Goal: Book appointment/travel/reservation

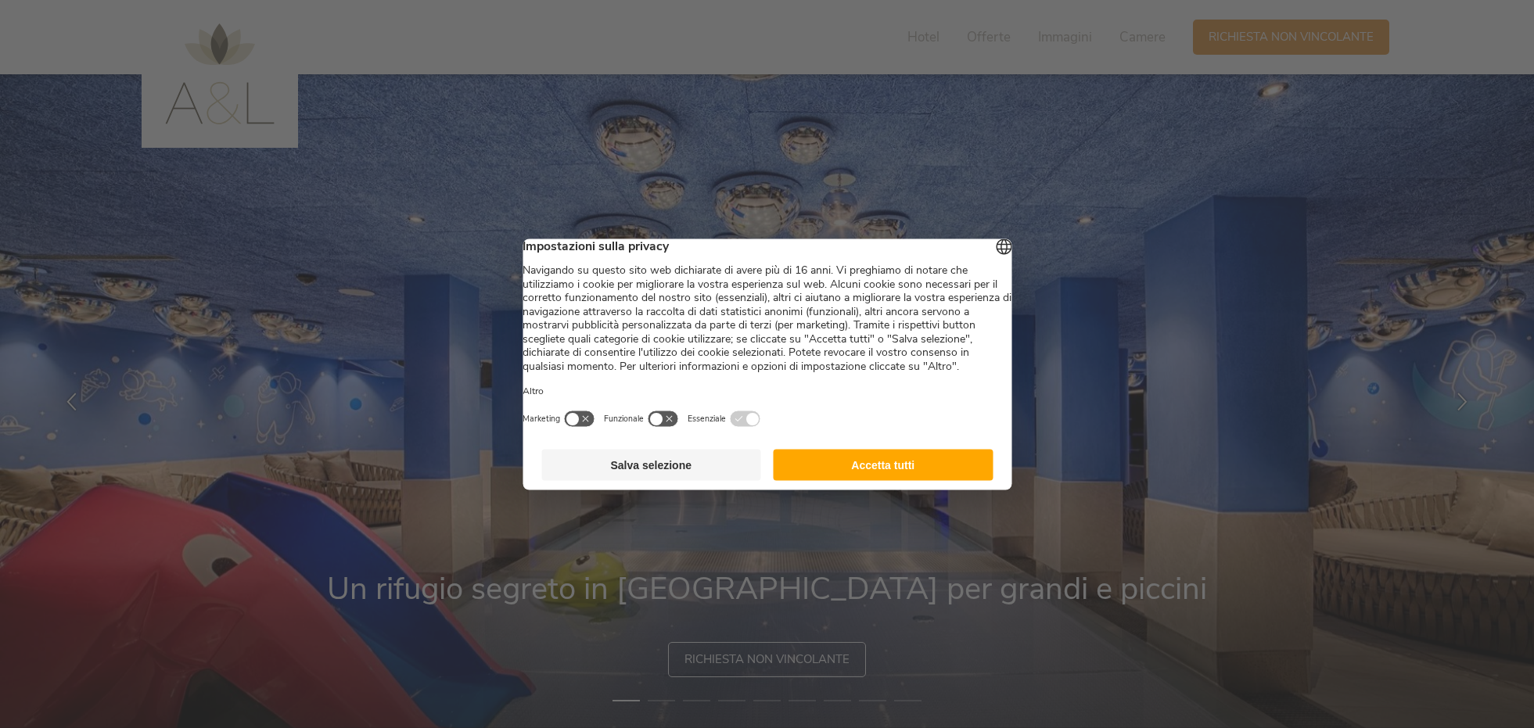
click at [850, 478] on button "Accetta tutti" at bounding box center [884, 464] width 220 height 31
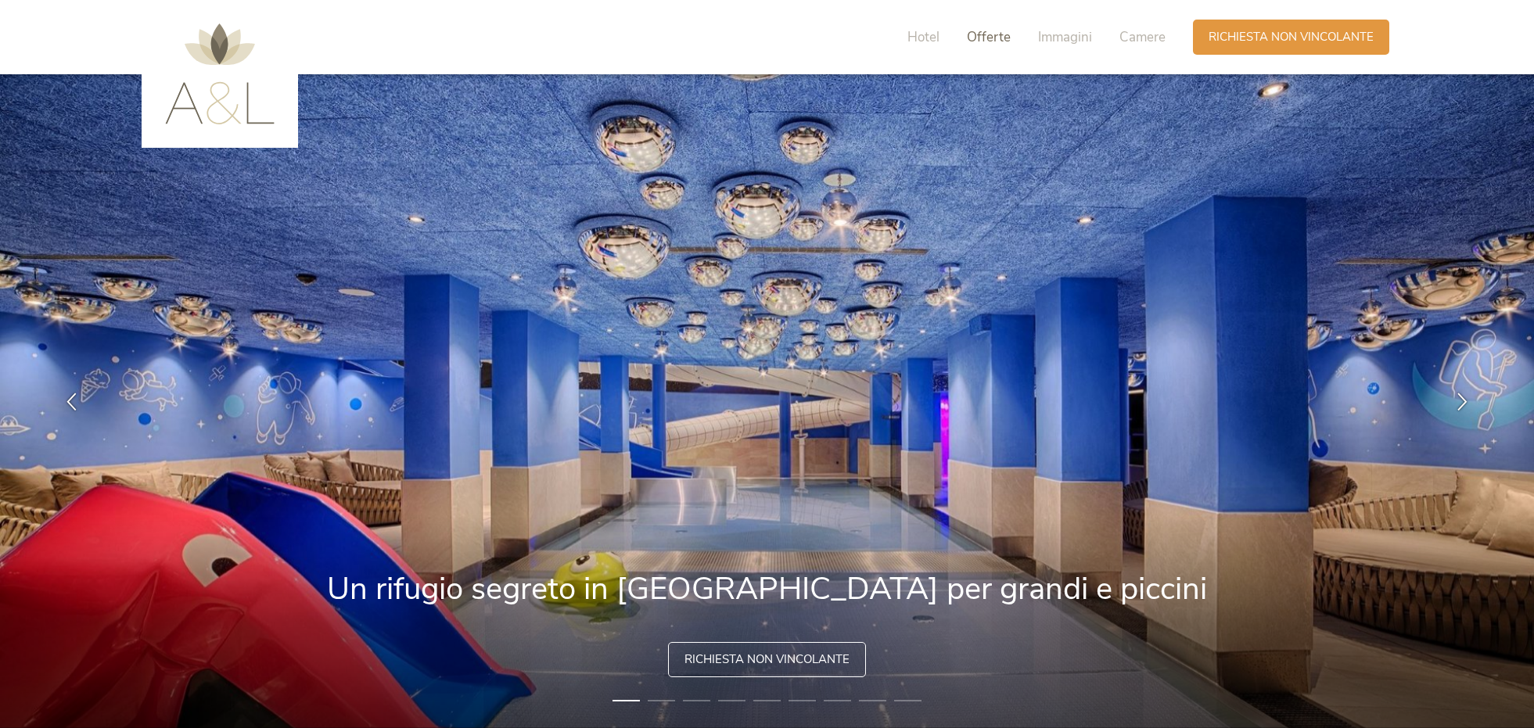
click at [992, 41] on span "Offerte" at bounding box center [989, 37] width 44 height 18
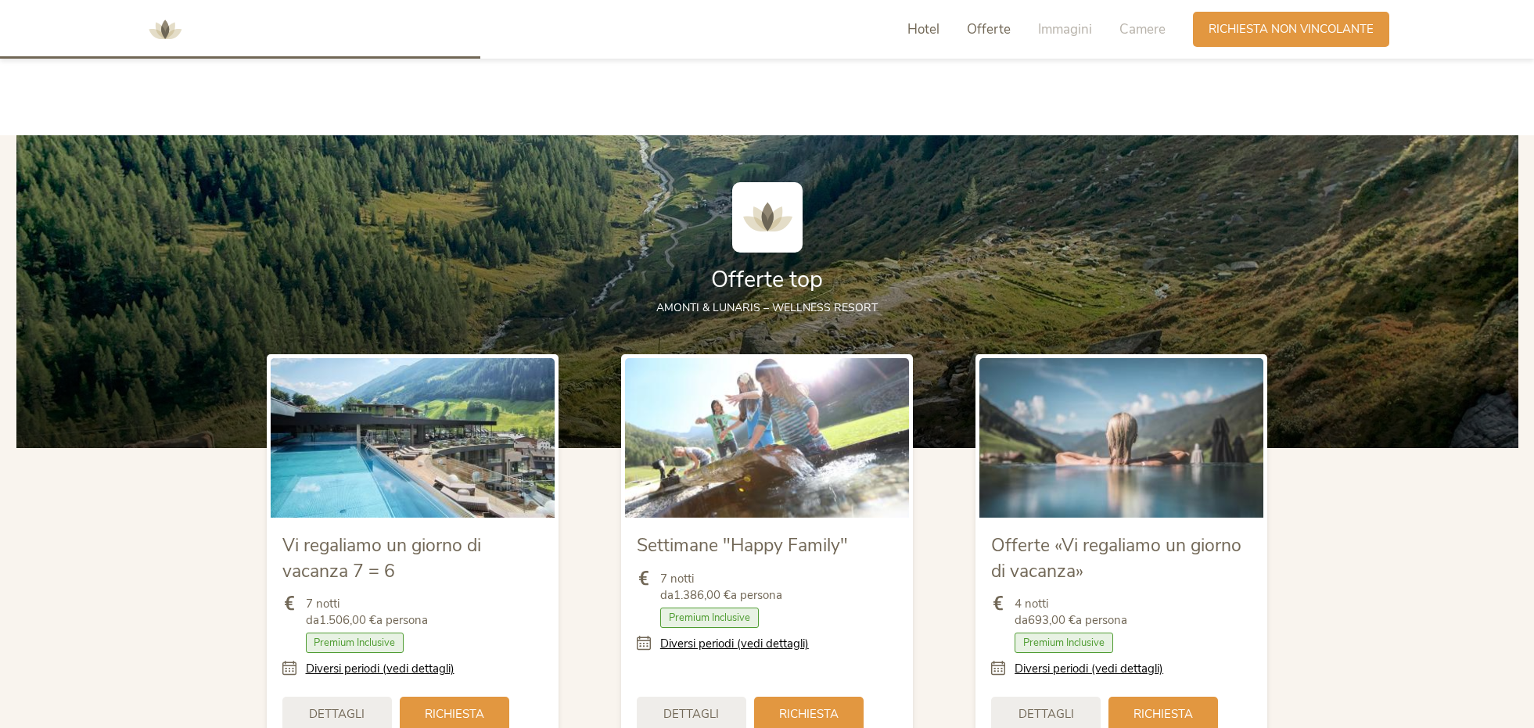
scroll to position [1710, 0]
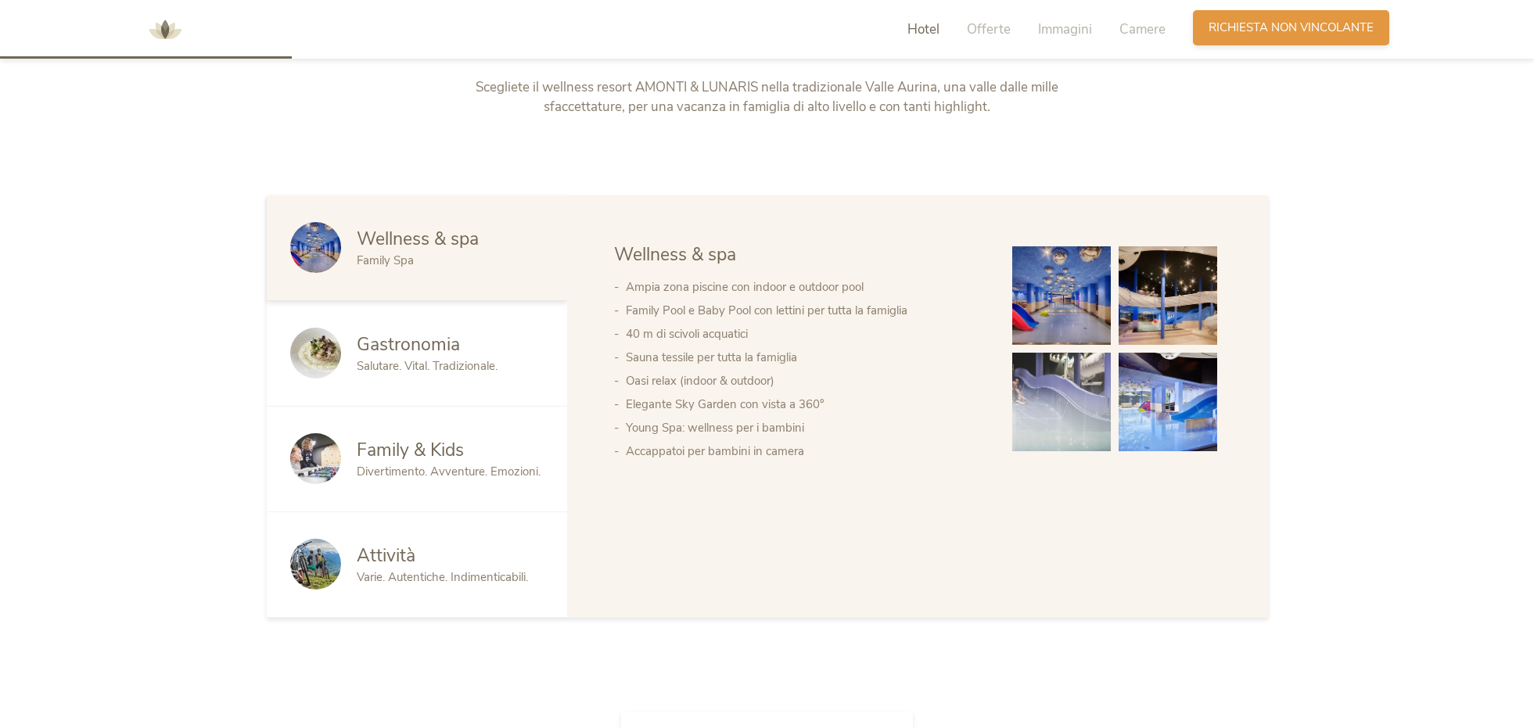
click at [1339, 38] on div "Richiesta [PERSON_NAME] non vincolante" at bounding box center [1291, 27] width 196 height 35
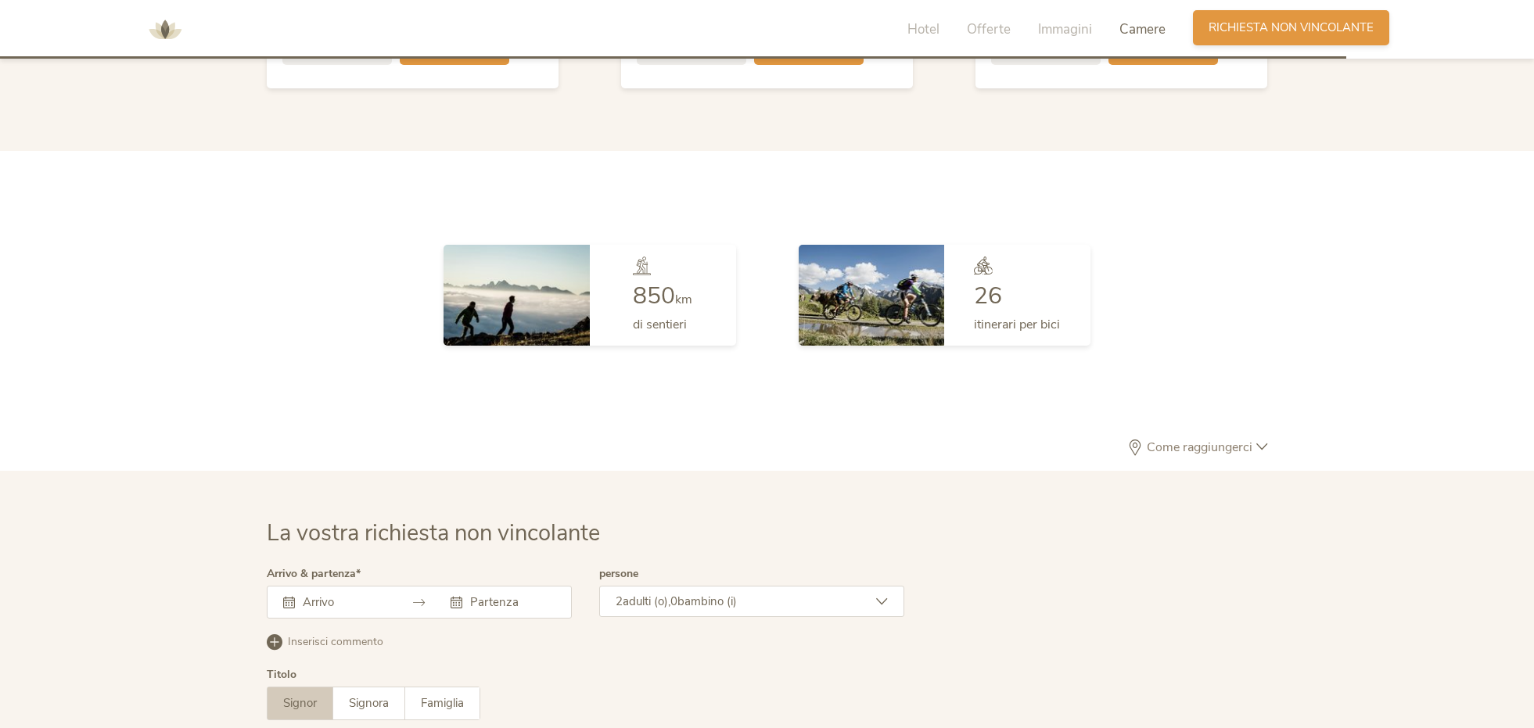
scroll to position [4575, 0]
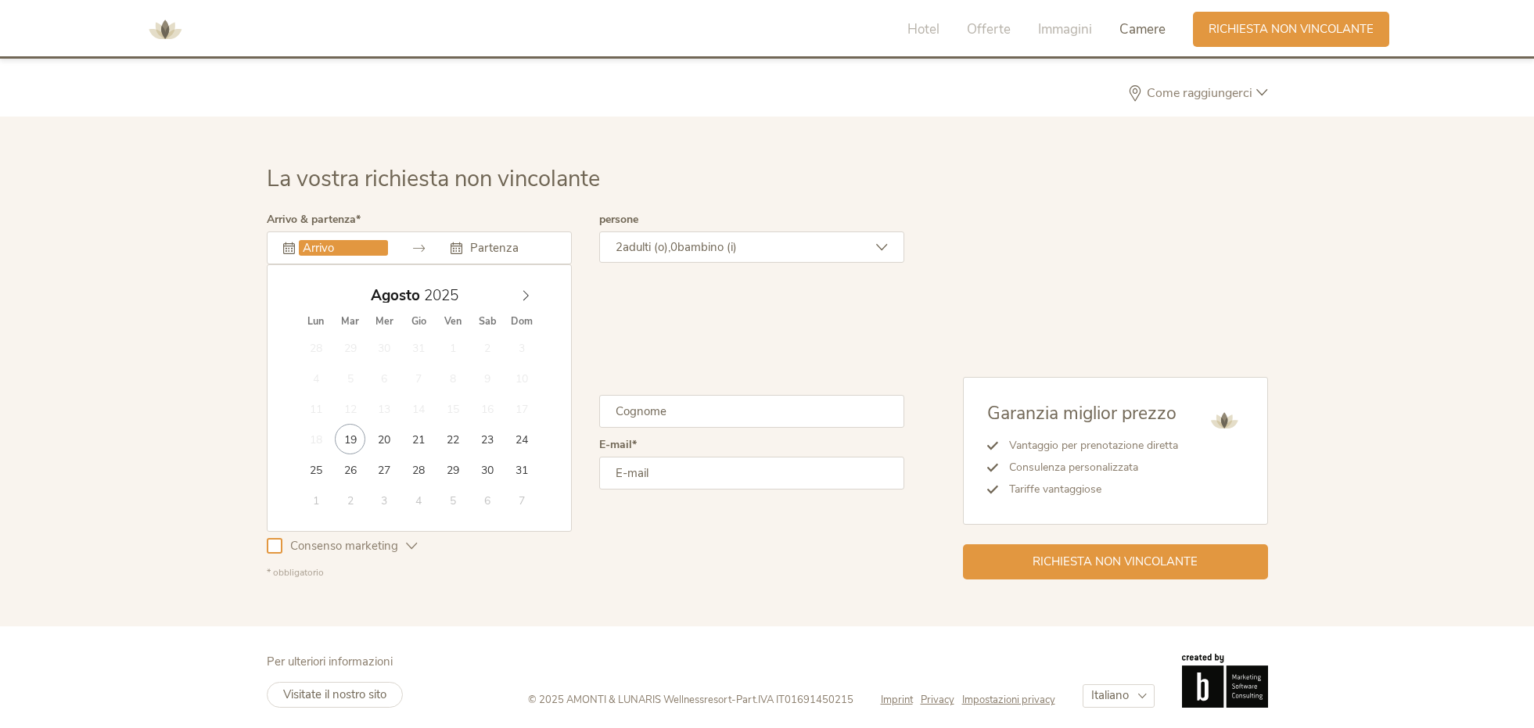
click at [325, 241] on input "text" at bounding box center [343, 248] width 89 height 16
type input "[DATE]"
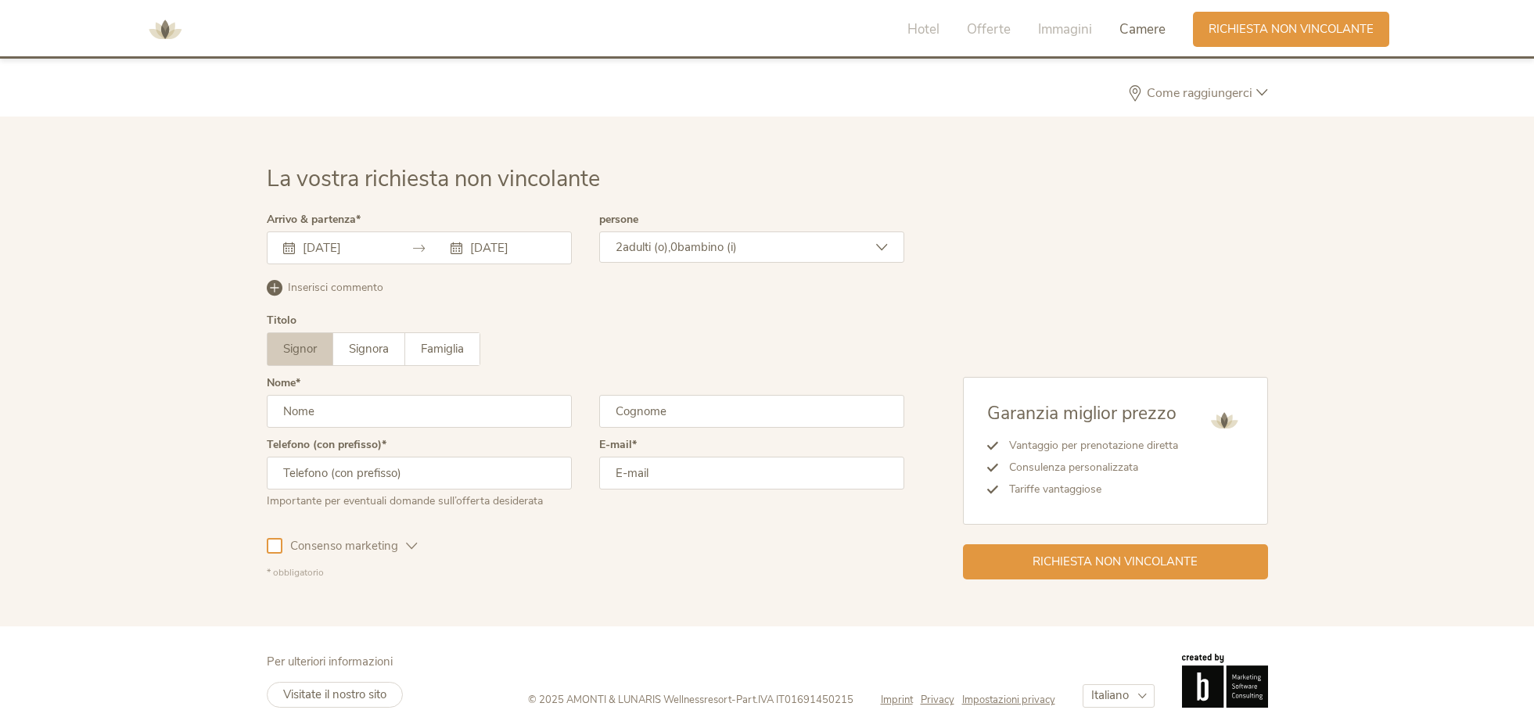
click at [784, 237] on div "2 adulti (o), 0 bambino (i)" at bounding box center [751, 247] width 305 height 31
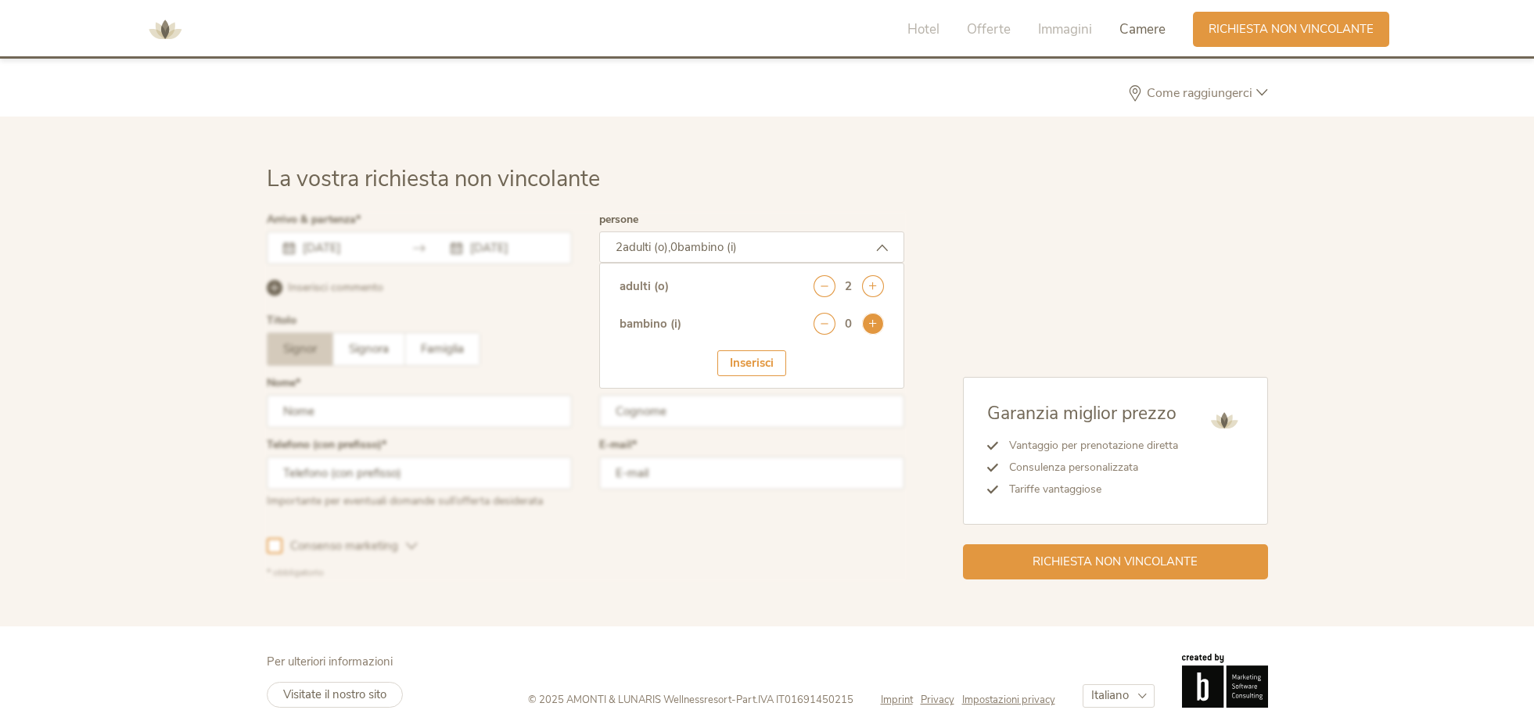
click at [880, 315] on icon at bounding box center [873, 324] width 22 height 22
click at [879, 315] on icon at bounding box center [873, 324] width 22 height 22
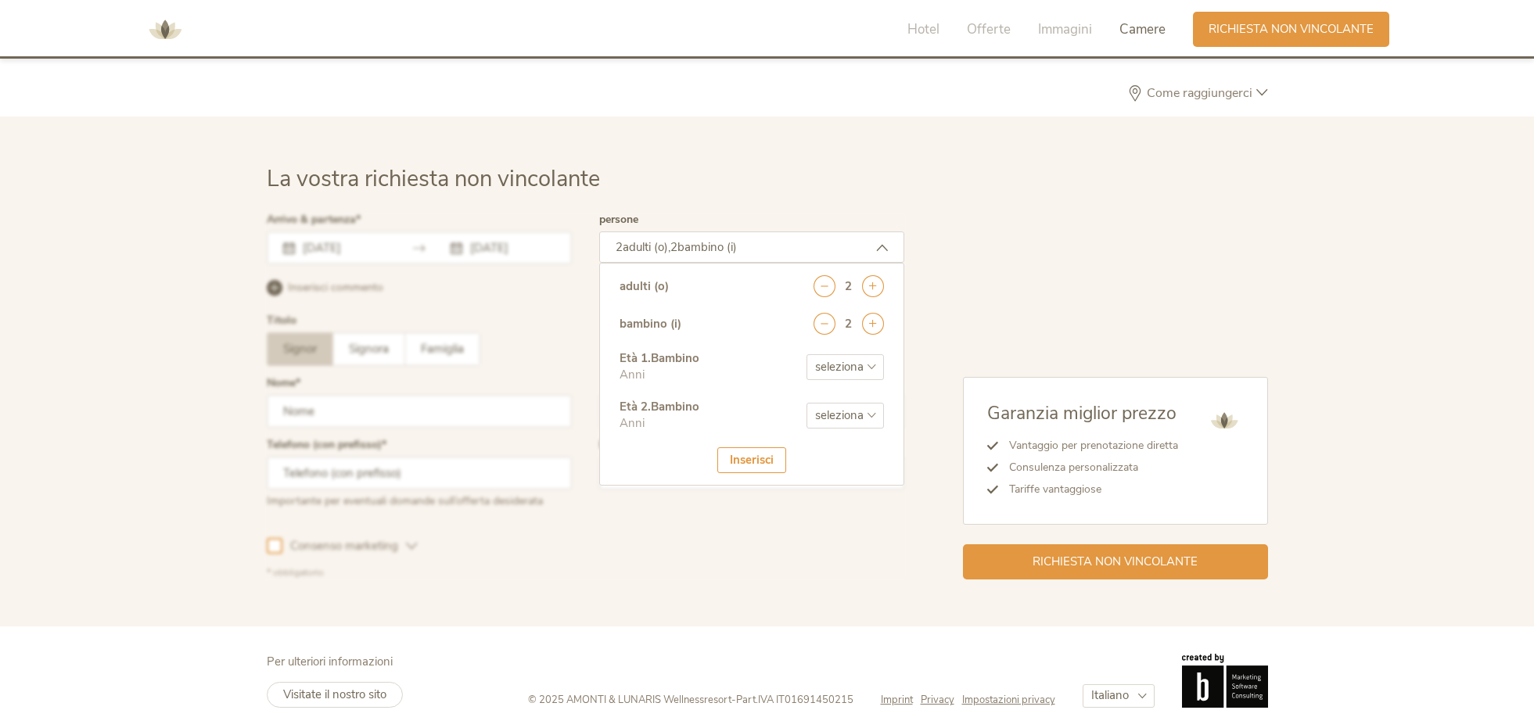
select select "1"
select select "3"
click at [750, 455] on div "Inserisci" at bounding box center [751, 461] width 69 height 26
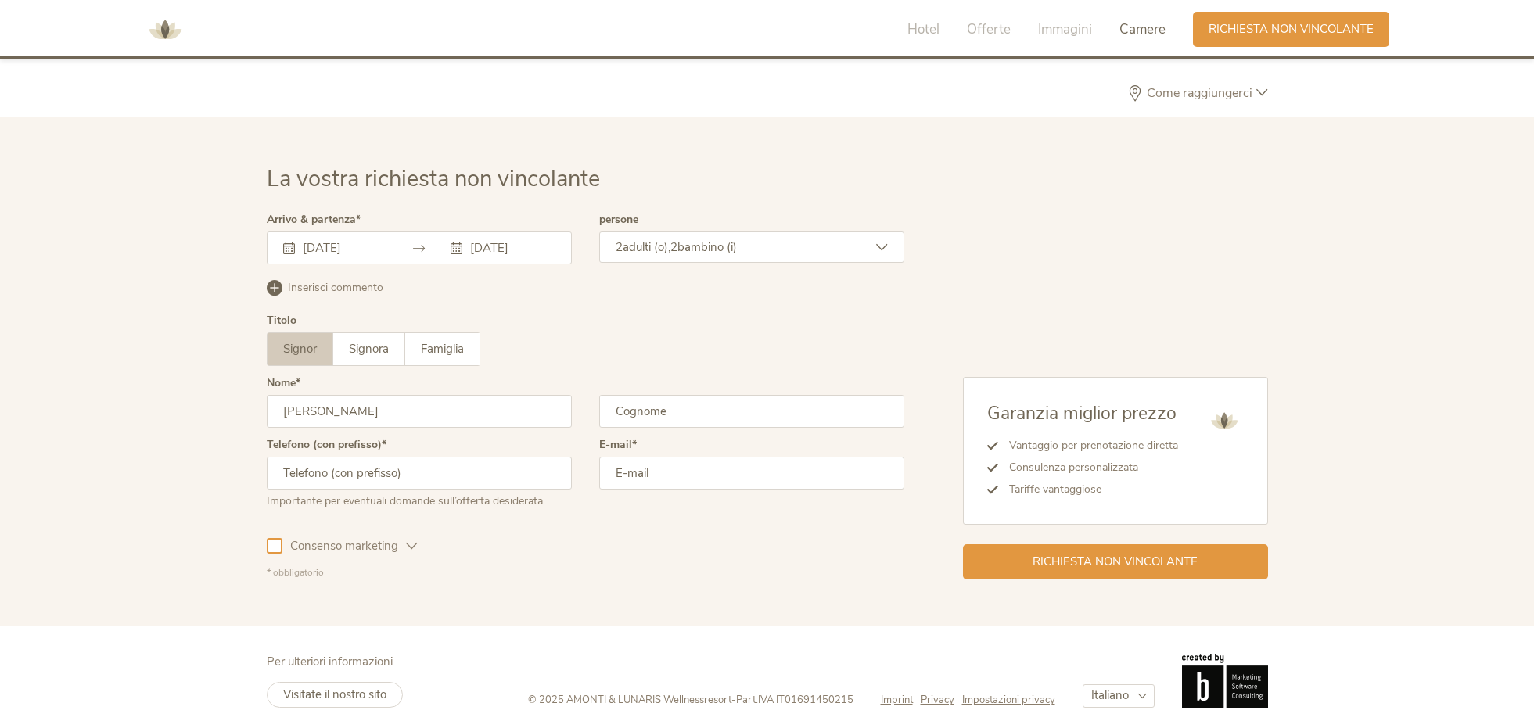
type input "[PERSON_NAME]"
type input "Turchet"
type input "3474728889"
type input "[PERSON_NAME]."
type input "[EMAIL_ADDRESS][DOMAIN_NAME]"
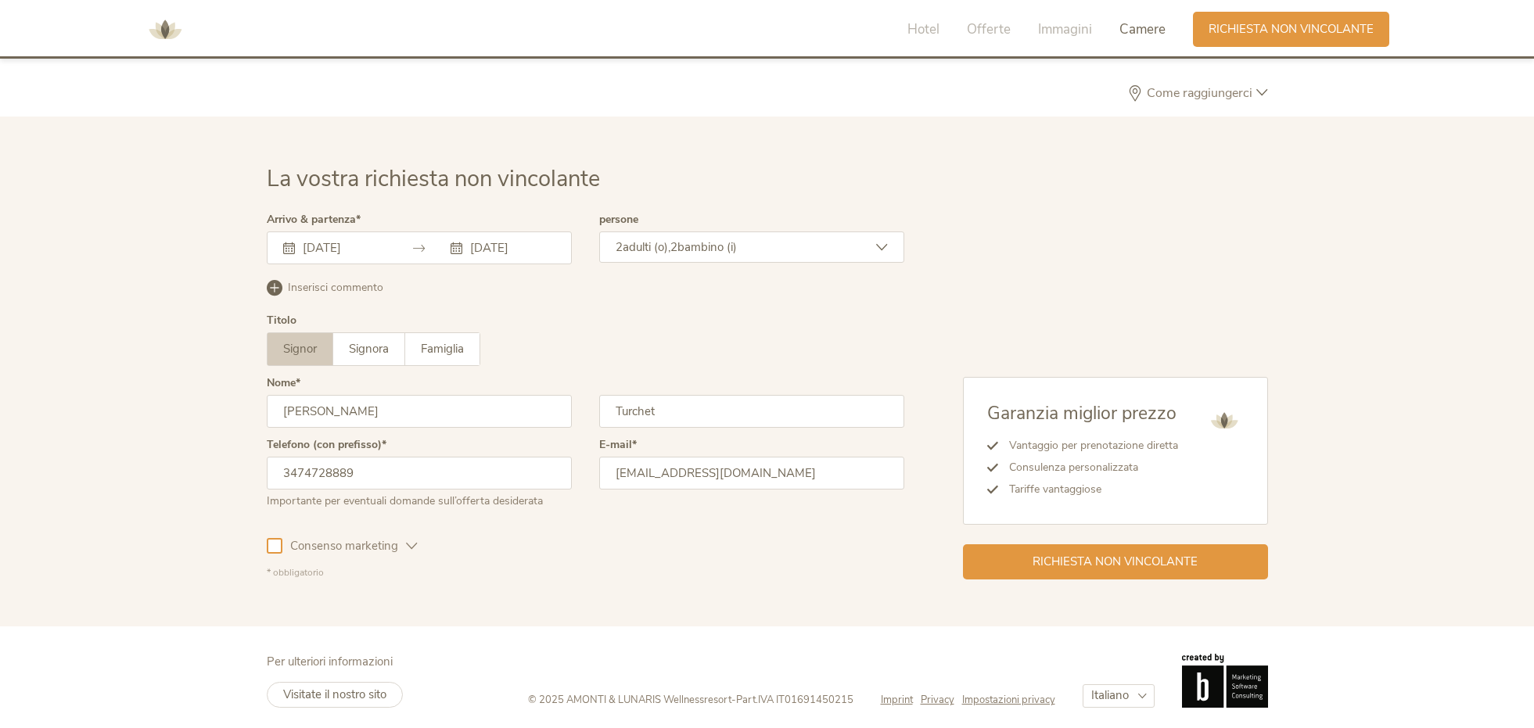
click at [351, 538] on span "Consenso marketing" at bounding box center [344, 546] width 124 height 16
click at [1123, 559] on span "Richiesta non vincolante" at bounding box center [1115, 560] width 165 height 16
